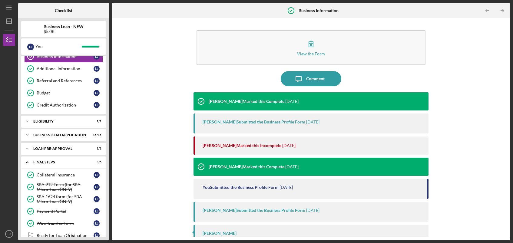
scroll to position [55, 0]
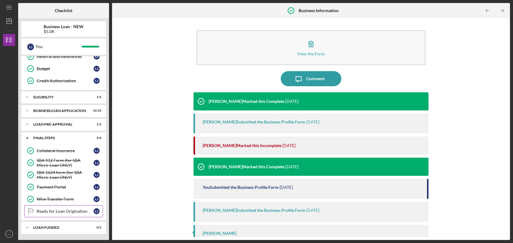
click at [67, 214] on div "Ready for Loan Origination" at bounding box center [65, 211] width 57 height 5
